Goal: Information Seeking & Learning: Learn about a topic

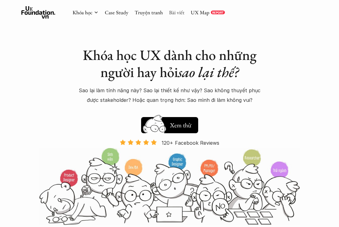
click at [173, 12] on link "Bài viết" at bounding box center [177, 12] width 16 height 7
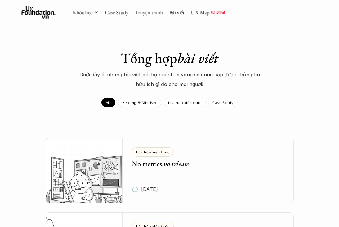
click at [146, 14] on link "Truyện tranh" at bounding box center [149, 12] width 28 height 7
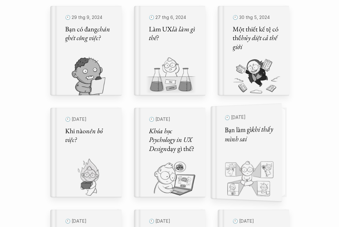
scroll to position [202, 0]
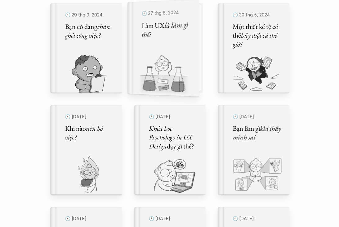
click at [187, 65] on img at bounding box center [159, 75] width 64 height 43
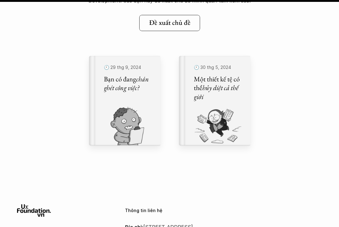
scroll to position [7270, 0]
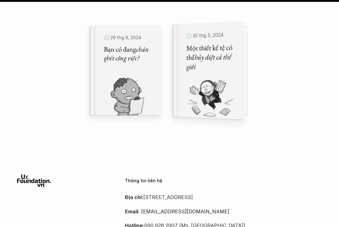
click at [220, 75] on div "🕙 [DATE] Một thiết kế tệ có thể hủy diệt cả thế giới" at bounding box center [211, 70] width 50 height 81
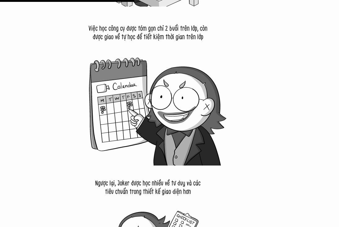
scroll to position [2202, 0]
